Goal: Find contact information: Find contact information

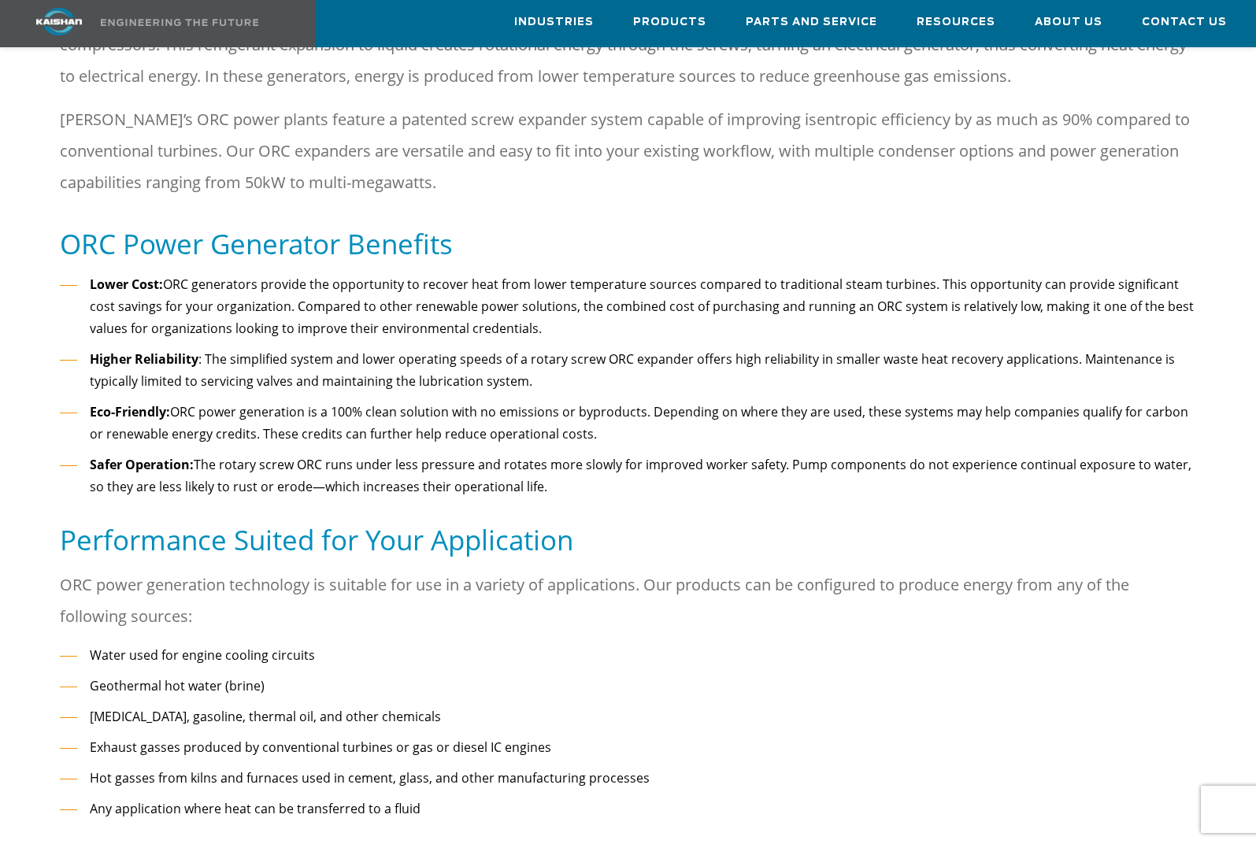
scroll to position [859, 0]
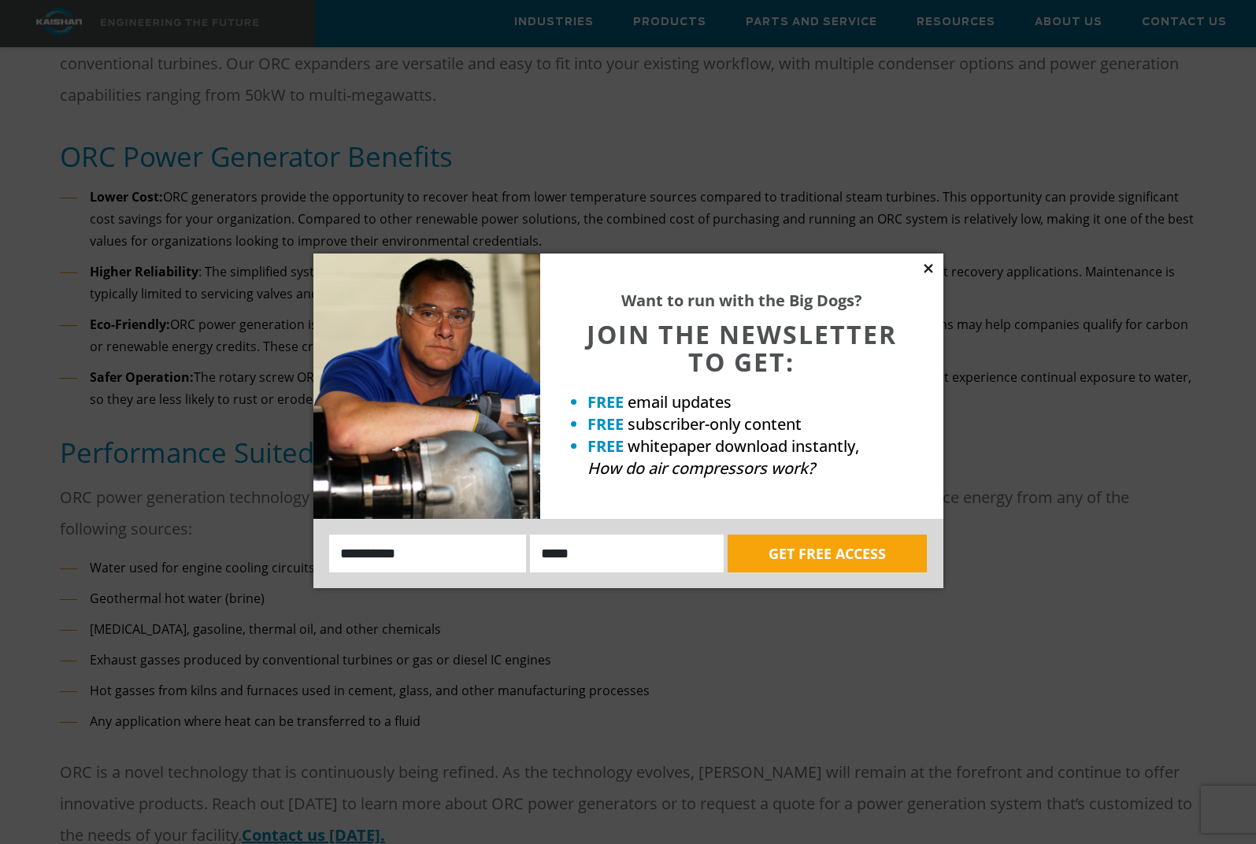
click at [930, 265] on icon at bounding box center [929, 269] width 14 height 14
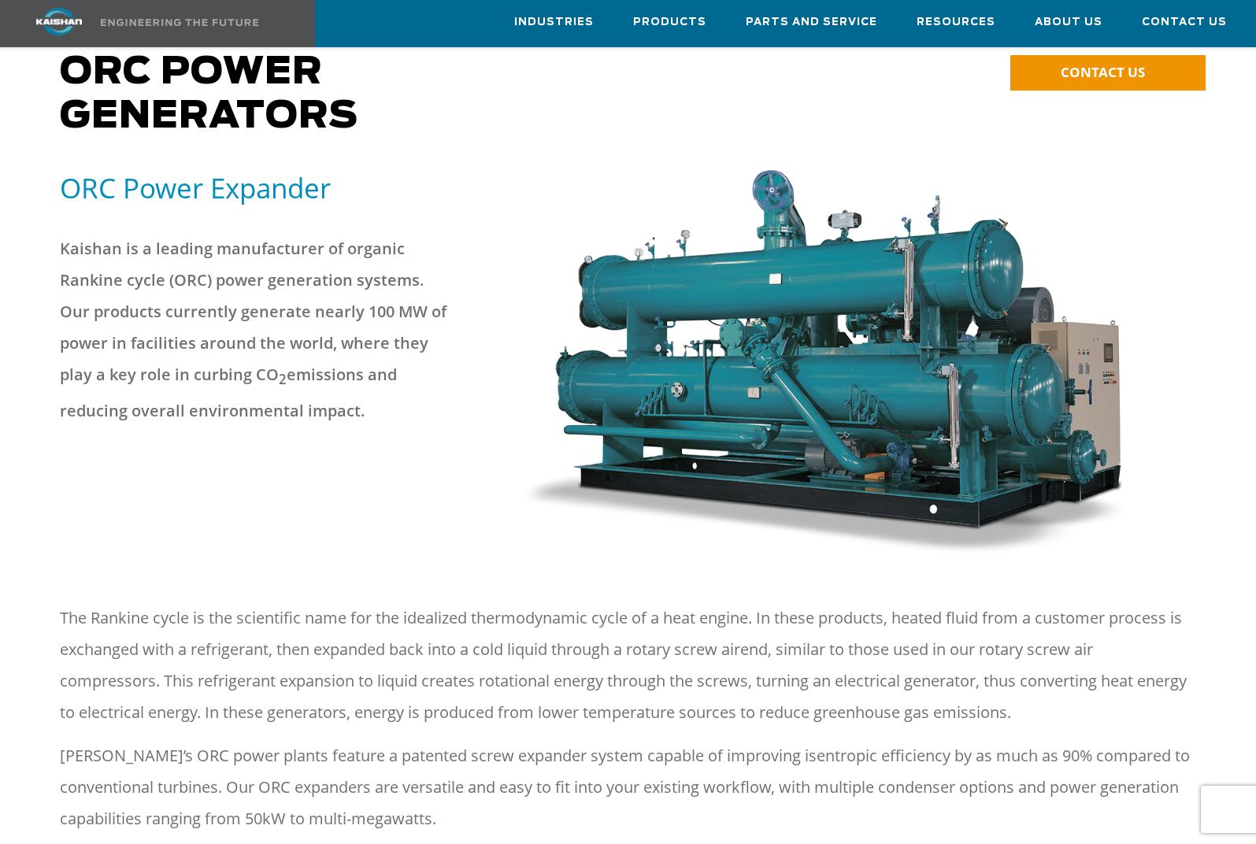
scroll to position [0, 0]
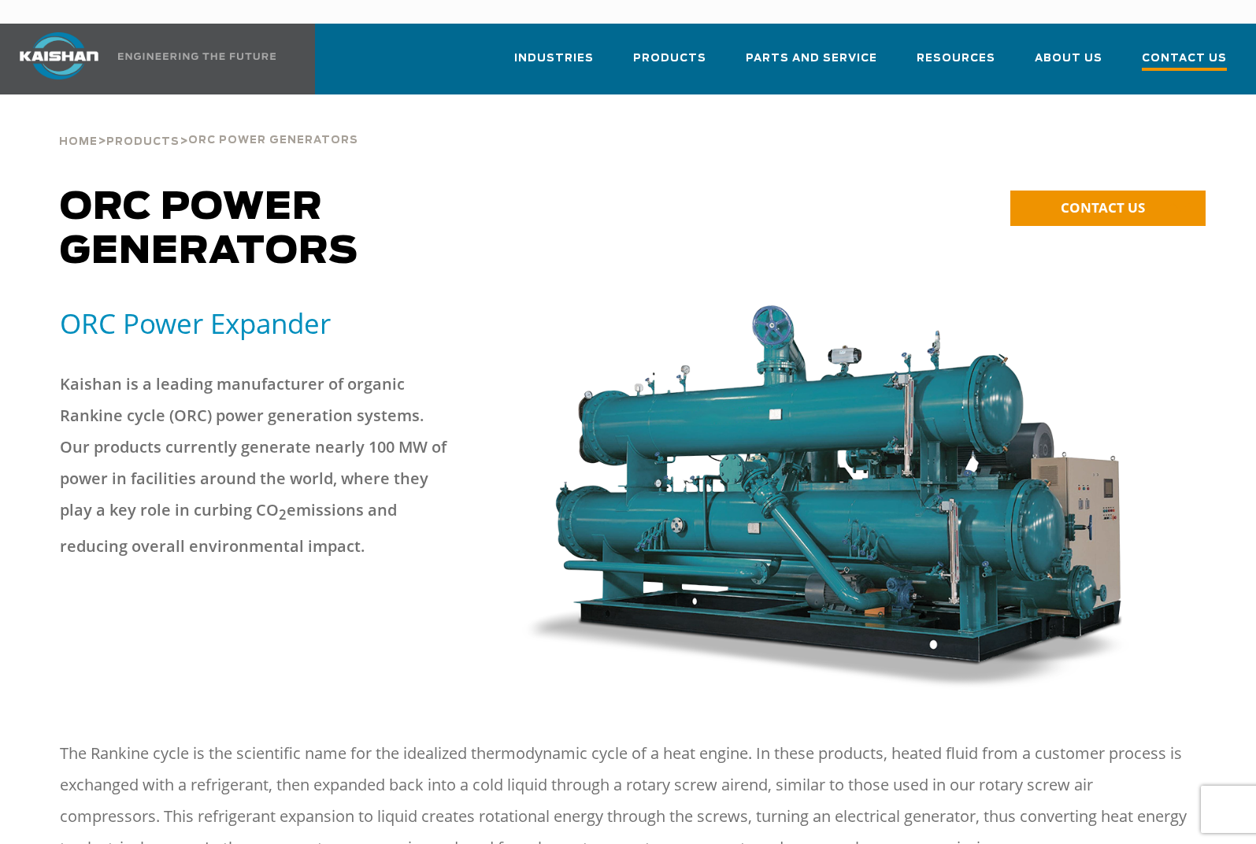
click at [1167, 50] on span "Contact Us" at bounding box center [1184, 60] width 85 height 21
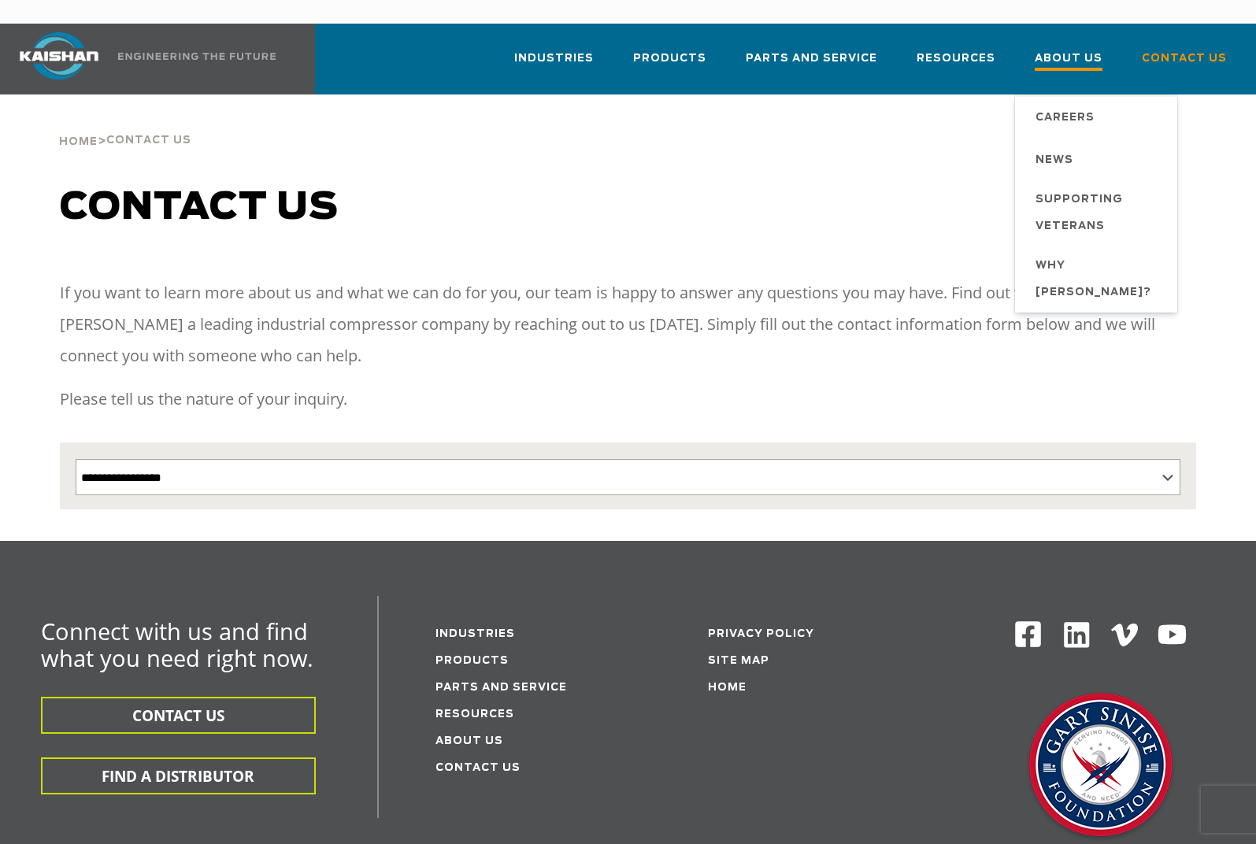
click at [1084, 50] on span "About Us" at bounding box center [1069, 60] width 68 height 21
